Goal: Browse casually

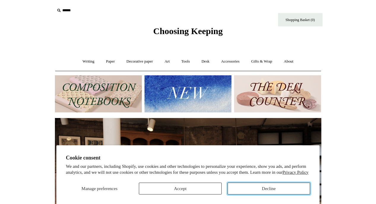
click at [240, 193] on button "Decline" at bounding box center [269, 189] width 82 height 12
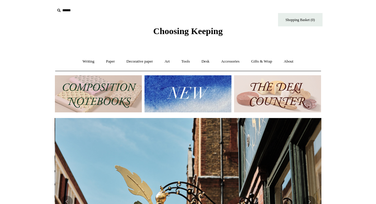
scroll to position [0, 266]
click at [206, 92] on img at bounding box center [188, 93] width 87 height 37
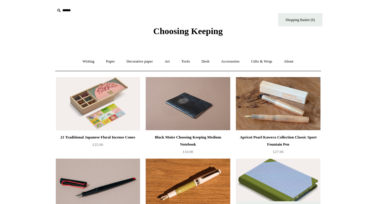
click at [182, 34] on span "Choosing Keeping" at bounding box center [187, 31] width 69 height 10
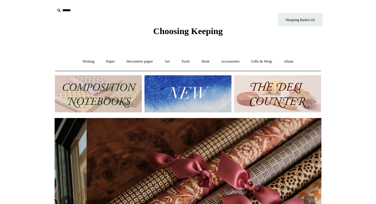
scroll to position [0, 533]
